Goal: Obtain resource: Obtain resource

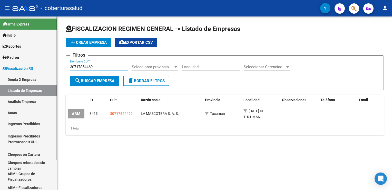
drag, startPoint x: 99, startPoint y: 65, endPoint x: 50, endPoint y: 65, distance: 49.6
click at [50, 65] on mat-sidenav-container "Firma Express Inicio Calendario SSS Instructivos Contacto OS Reportes Ingresos …" at bounding box center [196, 102] width 392 height 173
paste input "8057996"
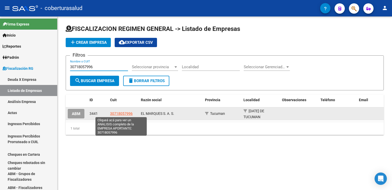
type input "30718057996"
click at [117, 112] on span "30718057996" at bounding box center [121, 113] width 23 height 4
type textarea "30718057996"
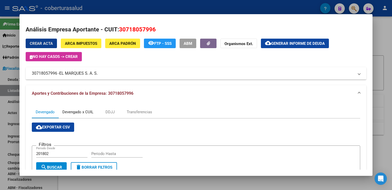
click at [77, 110] on div "Devengado x CUIL" at bounding box center [77, 112] width 31 height 6
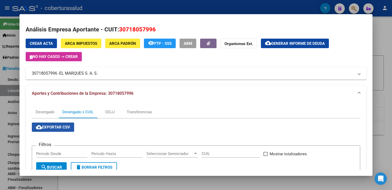
click at [50, 128] on span "cloud_download Exportar CSV" at bounding box center [53, 127] width 34 height 5
click at [6, 150] on div at bounding box center [196, 95] width 392 height 190
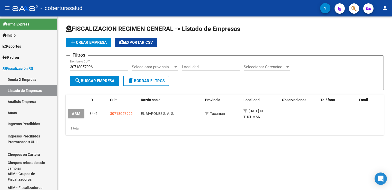
drag, startPoint x: 204, startPoint y: 164, endPoint x: 204, endPoint y: 172, distance: 7.7
click at [204, 164] on mat-sidenav-content "FISCALIZACION REGIMEN GENERAL -> Listado de Empresas add Crear Empresa cloud_do…" at bounding box center [225, 102] width 335 height 173
click at [143, 164] on mat-sidenav-content "FISCALIZACION REGIMEN GENERAL -> Listado de Empresas add Crear Empresa cloud_do…" at bounding box center [225, 102] width 335 height 173
click at [143, 162] on mat-sidenav-content "FISCALIZACION REGIMEN GENERAL -> Listado de Empresas add Crear Empresa cloud_do…" at bounding box center [225, 102] width 335 height 173
drag, startPoint x: 96, startPoint y: 67, endPoint x: 39, endPoint y: 68, distance: 57.8
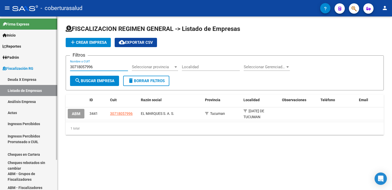
click at [48, 63] on mat-sidenav-container "Firma Express Inicio Calendario SSS Instructivos Contacto OS Reportes Ingresos …" at bounding box center [196, 102] width 392 height 173
paste input "27113499600"
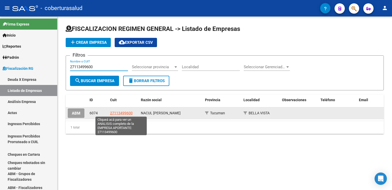
type input "27113499600"
click at [125, 112] on span "27113499600" at bounding box center [121, 113] width 23 height 4
type textarea "27113499600"
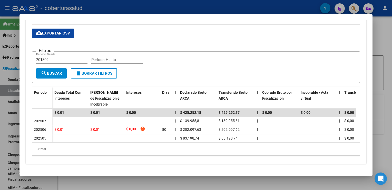
scroll to position [97, 0]
click at [2, 98] on div at bounding box center [196, 95] width 392 height 190
